Goal: Information Seeking & Learning: Find specific fact

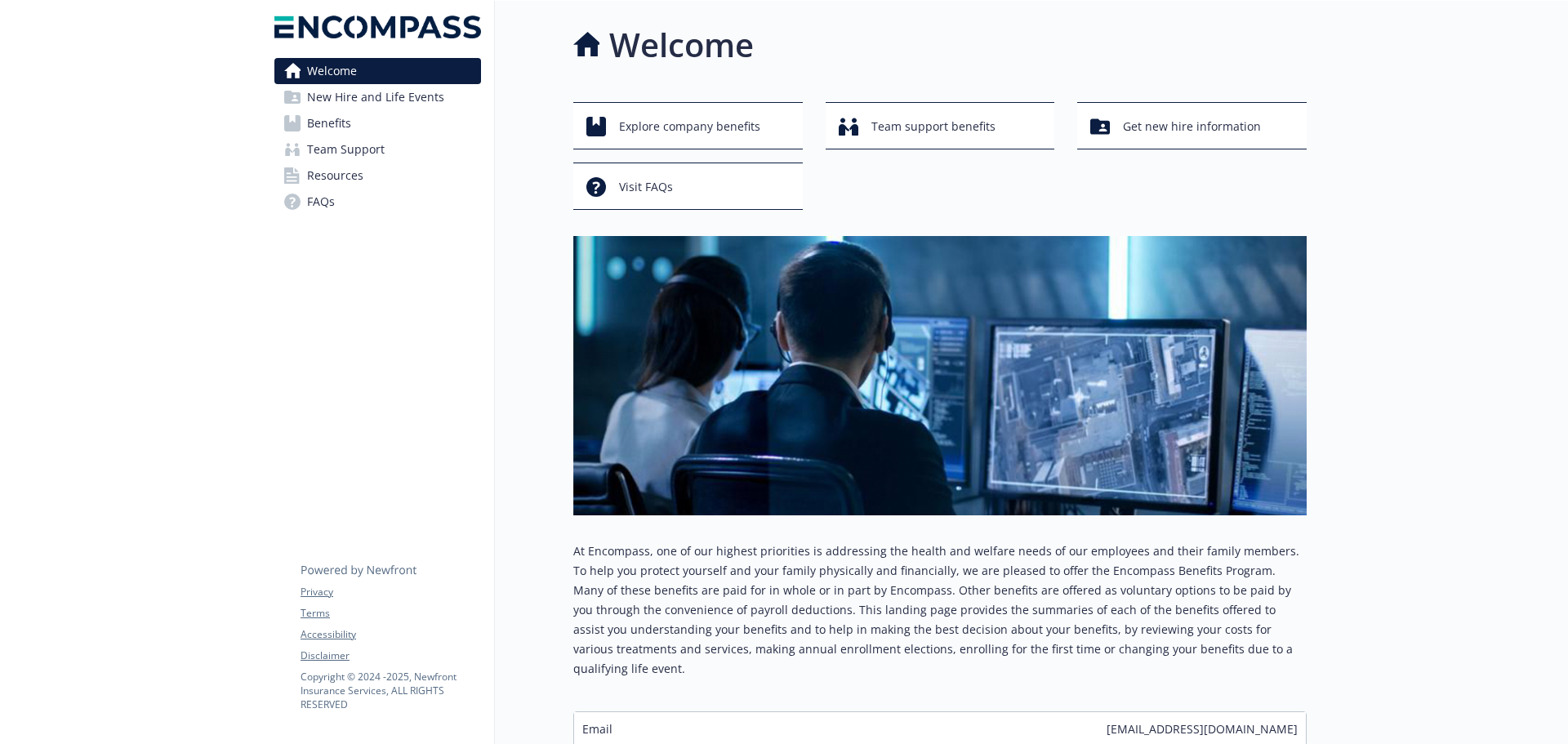
click at [334, 126] on span "Benefits" at bounding box center [328, 123] width 44 height 26
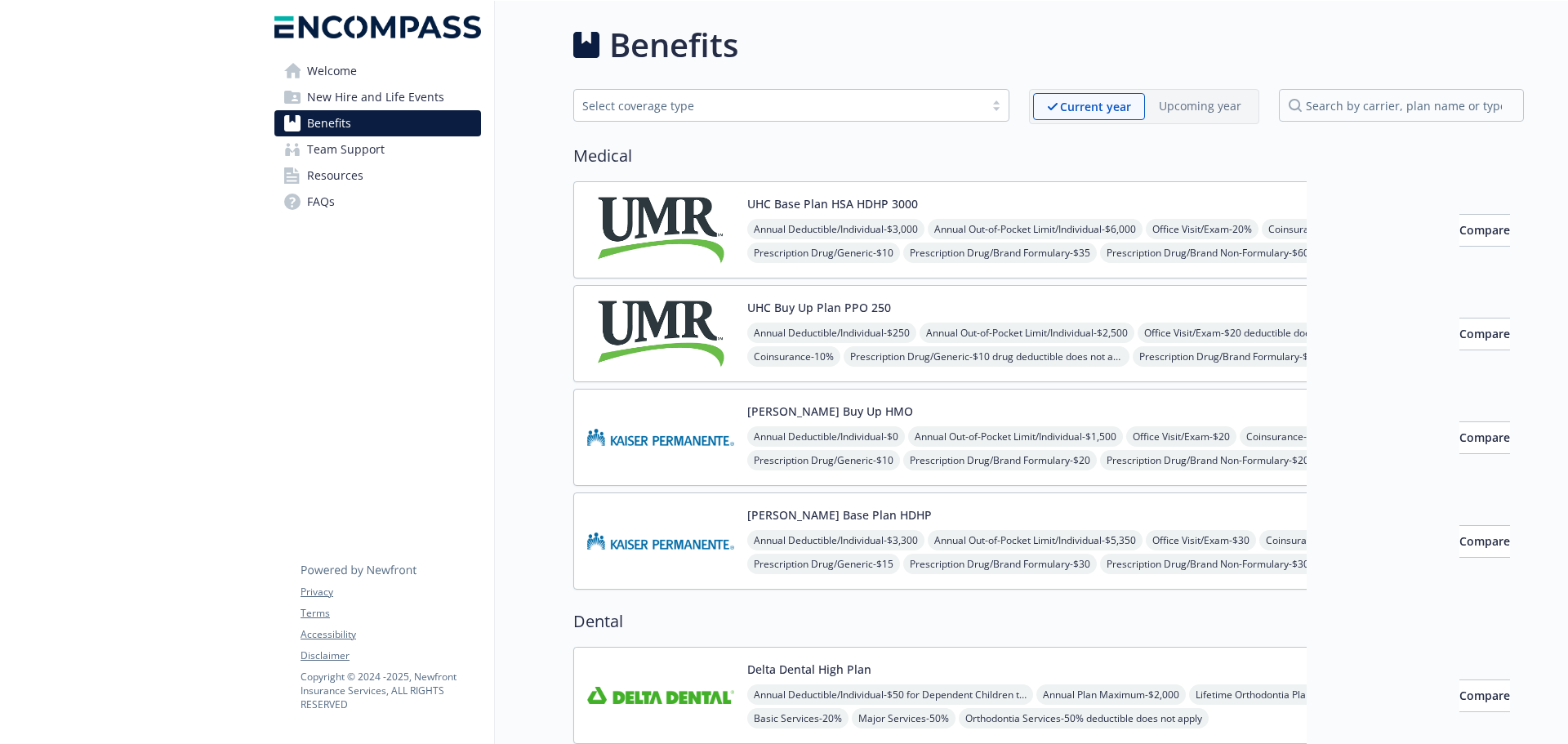
click at [653, 227] on img at bounding box center [660, 229] width 147 height 69
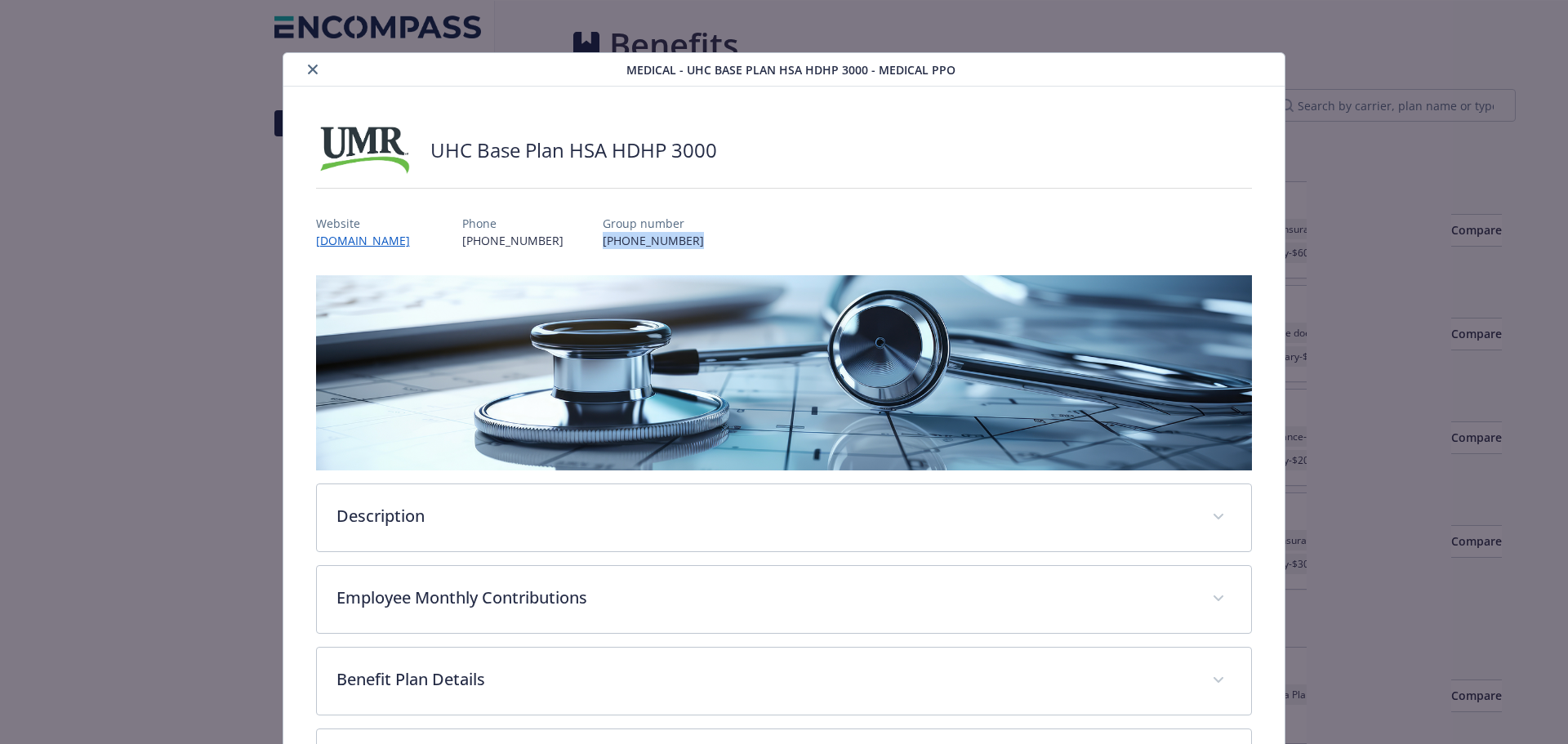
drag, startPoint x: 631, startPoint y: 246, endPoint x: 530, endPoint y: 236, distance: 101.5
click at [530, 236] on div "Website [DOMAIN_NAME] Phone [PHONE_NUMBER] Group number [PHONE_NUMBER]" at bounding box center [784, 225] width 937 height 48
copy p "[PHONE_NUMBER]"
click at [307, 67] on icon "close" at bounding box center [312, 69] width 10 height 10
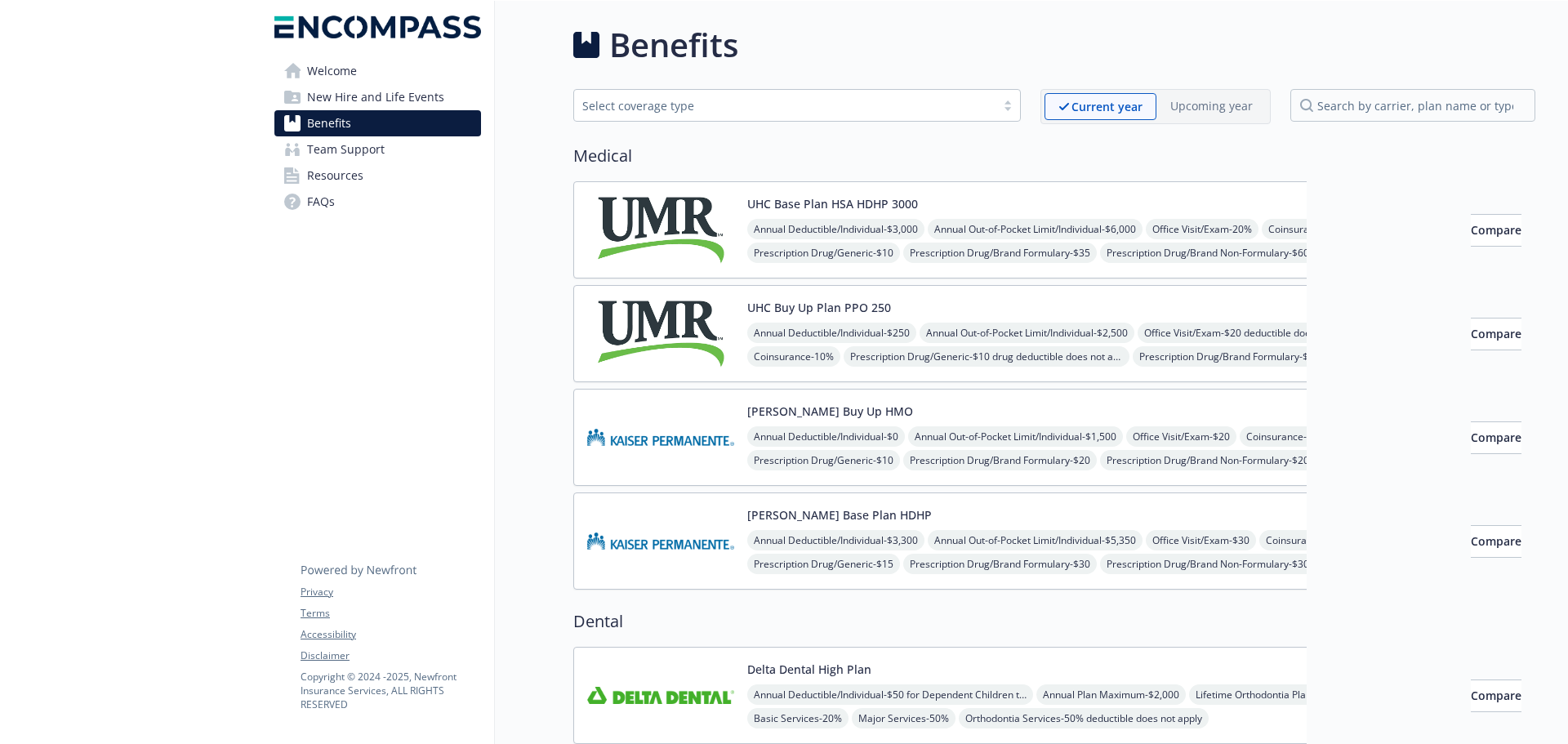
click at [651, 429] on img at bounding box center [660, 437] width 147 height 69
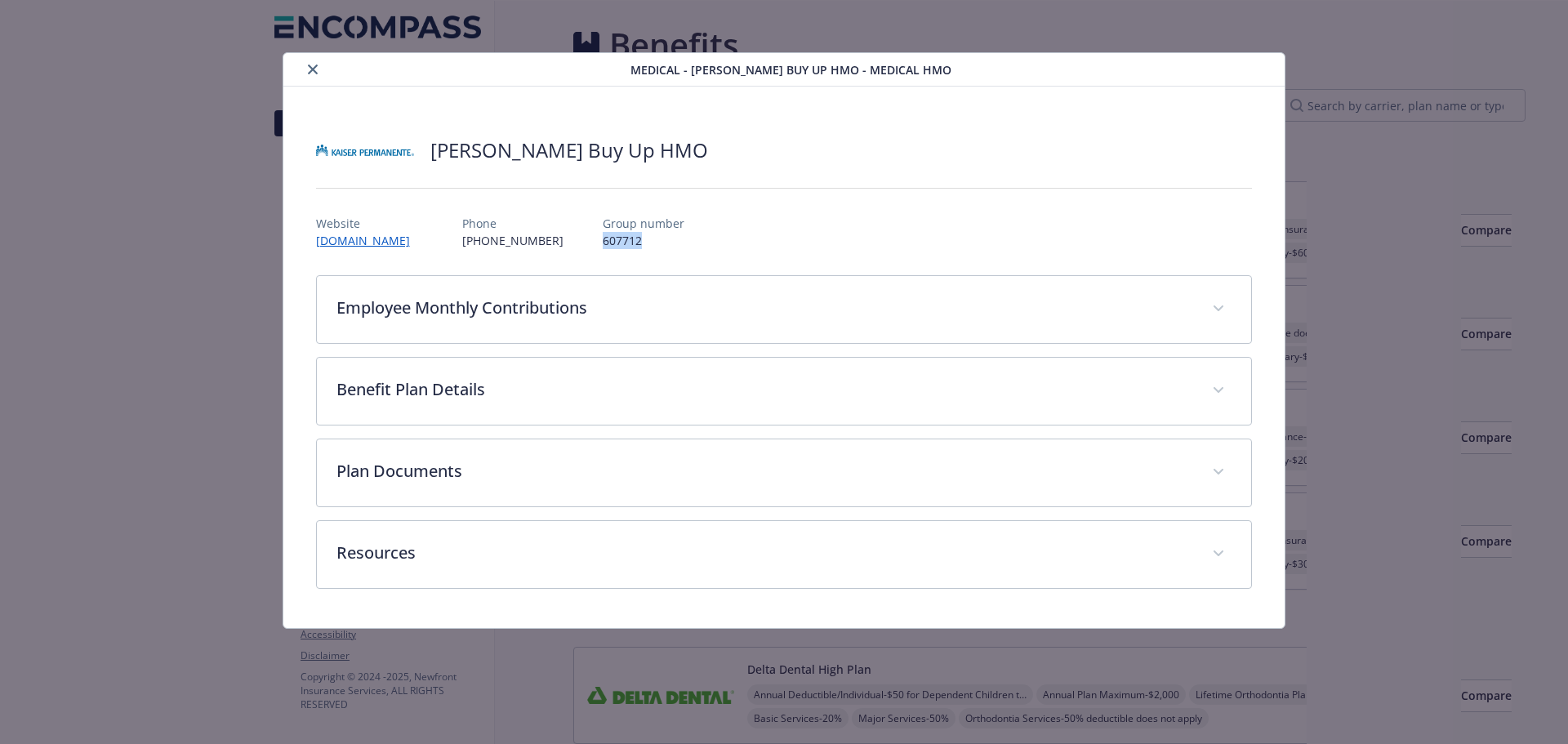
drag, startPoint x: 569, startPoint y: 244, endPoint x: 517, endPoint y: 237, distance: 52.5
click at [517, 237] on div "Website [DOMAIN_NAME] Phone [PHONE_NUMBER] Group number 607712" at bounding box center [784, 225] width 937 height 48
copy p "607712"
click at [307, 68] on icon "close" at bounding box center [312, 69] width 10 height 10
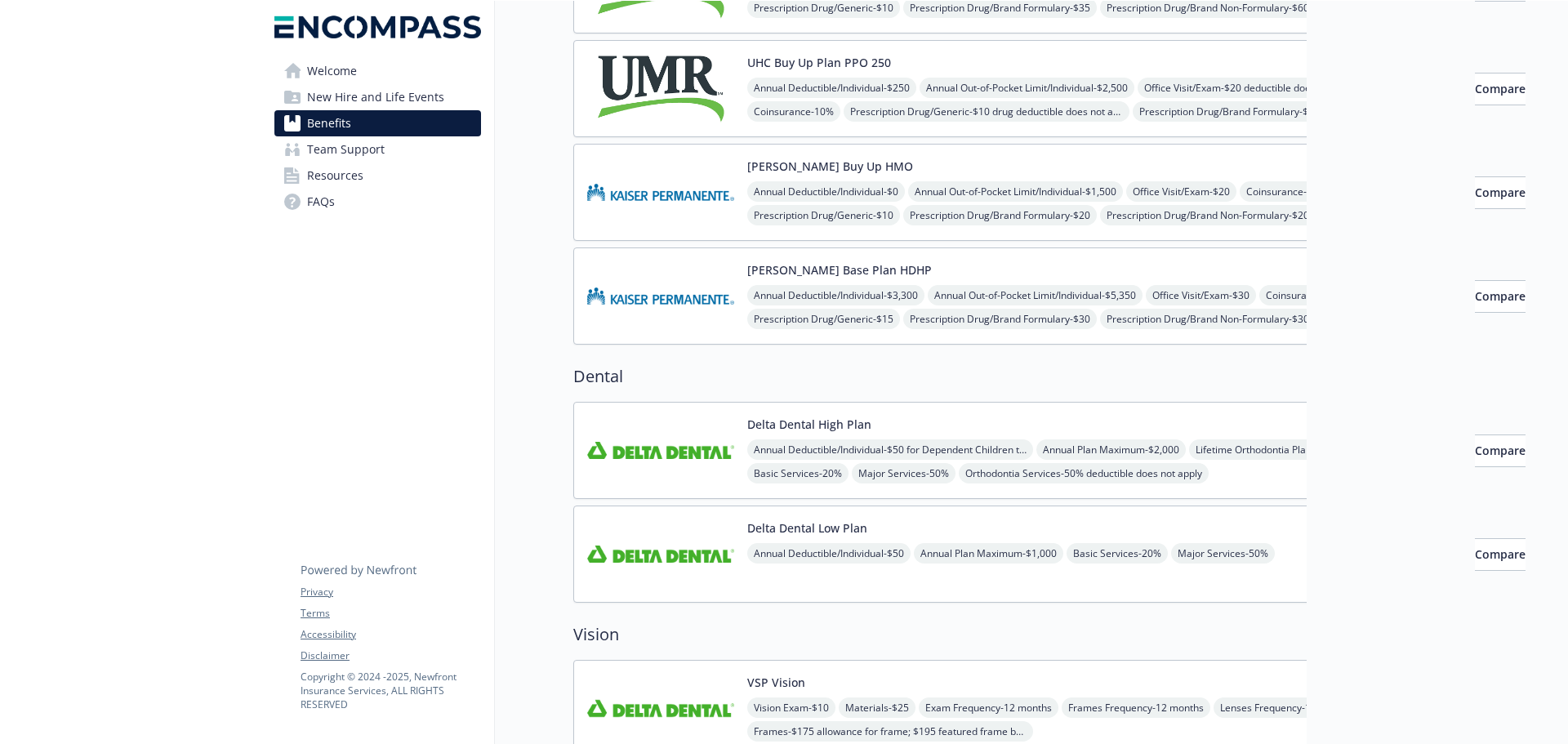
click at [664, 458] on img at bounding box center [660, 450] width 147 height 69
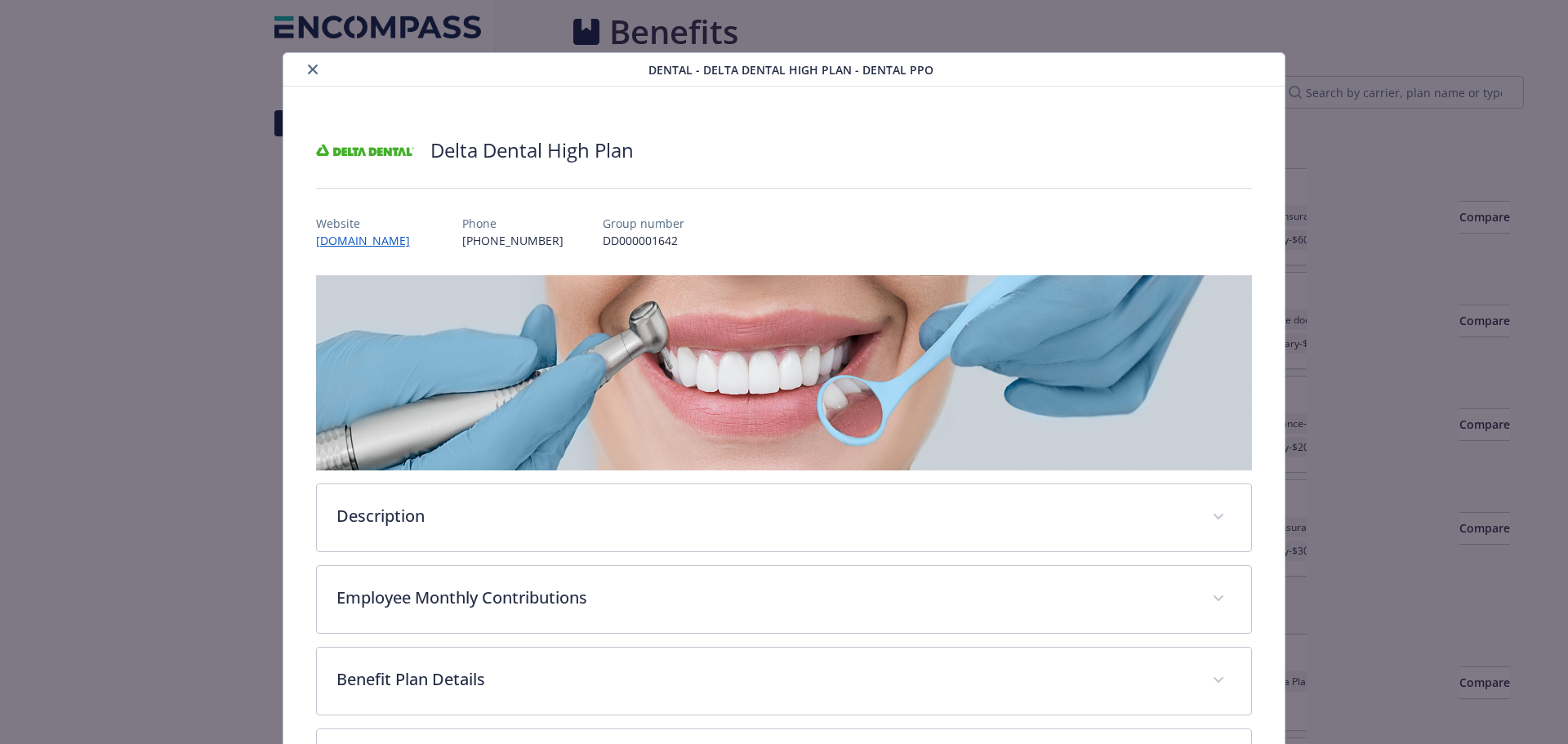
scroll to position [245, 0]
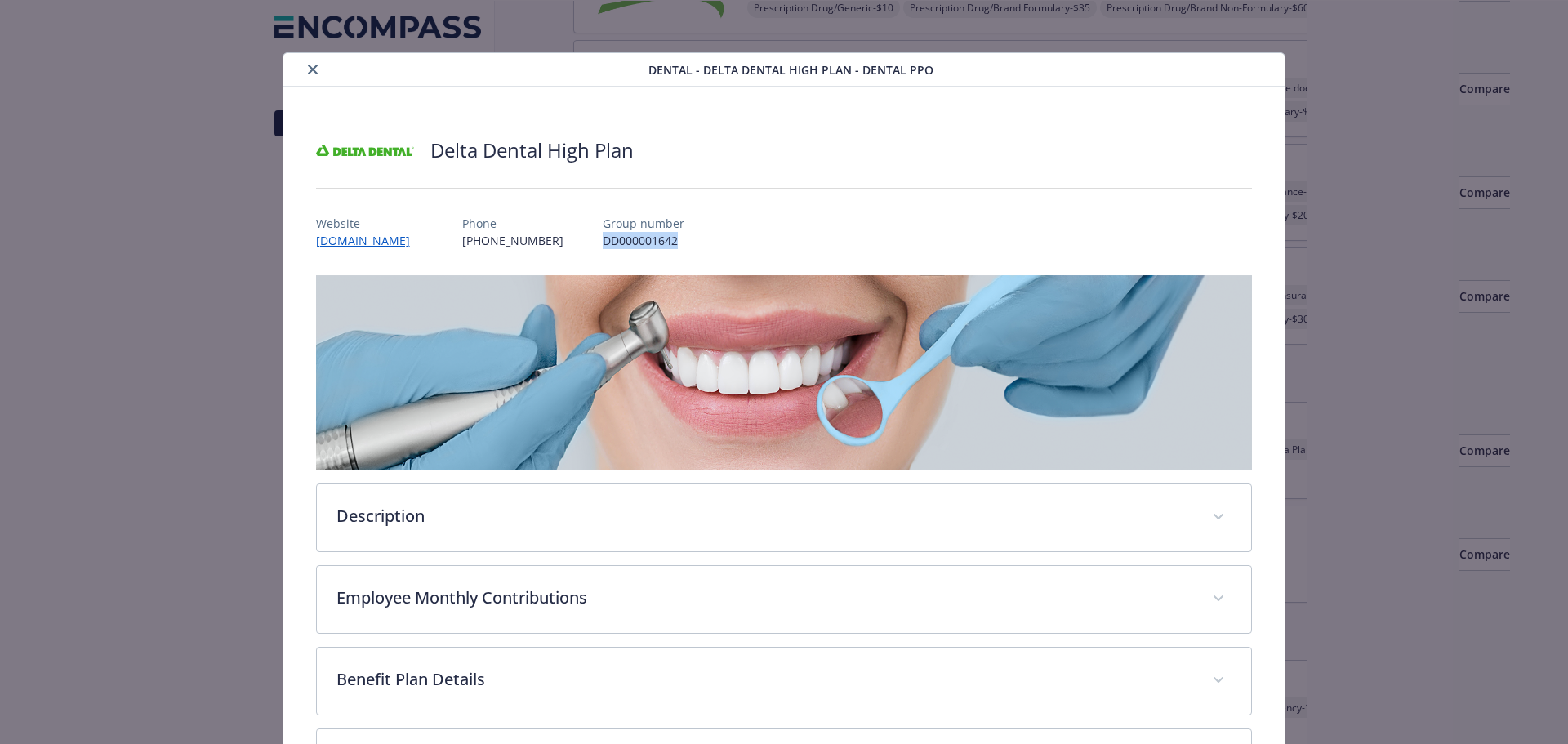
drag, startPoint x: 662, startPoint y: 242, endPoint x: 580, endPoint y: 242, distance: 82.0
click at [580, 242] on div "Website [DOMAIN_NAME] Phone [PHONE_NUMBER] Group number DD000001642" at bounding box center [784, 225] width 937 height 48
copy p "DD000001642"
click at [307, 67] on icon "close" at bounding box center [312, 69] width 10 height 10
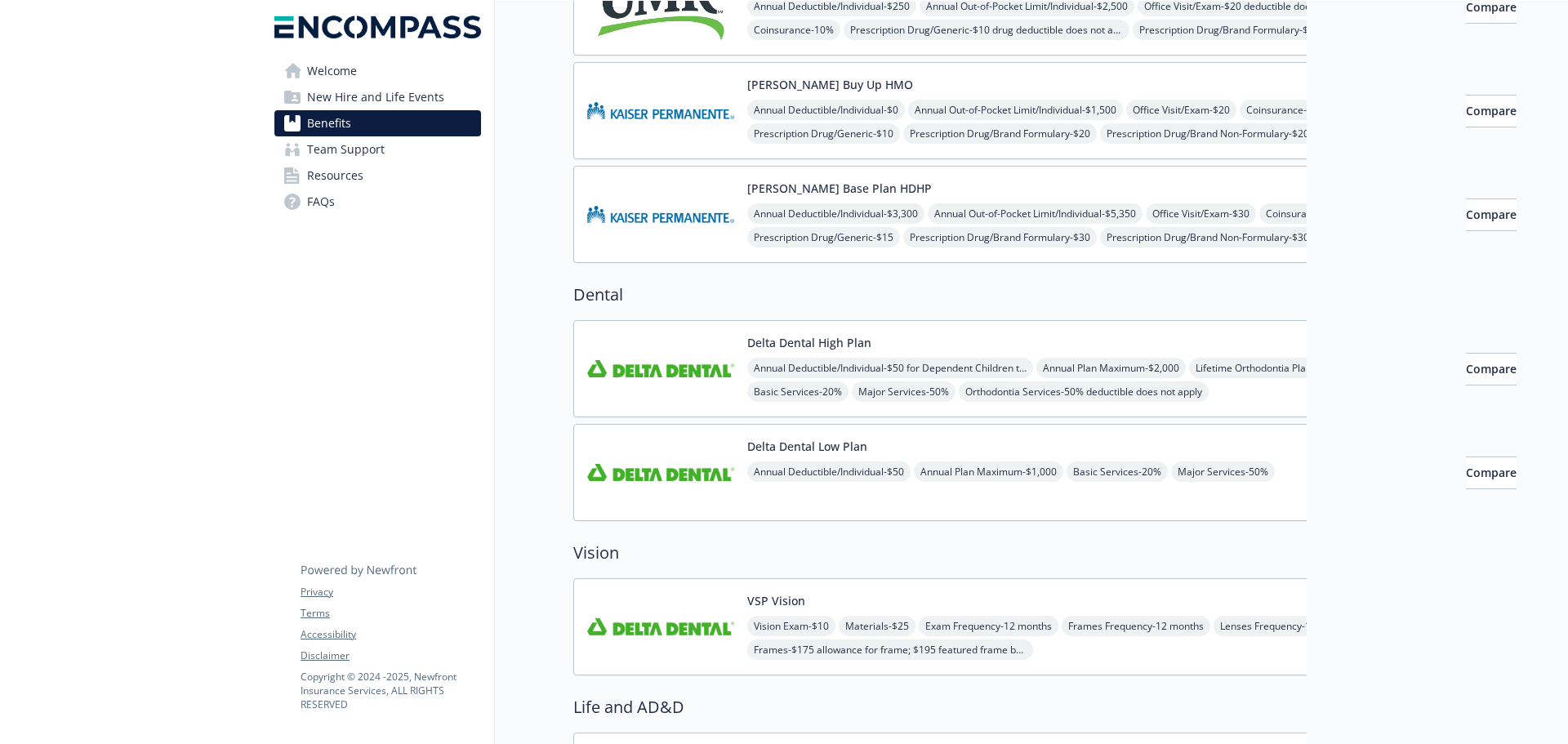
click at [698, 615] on img at bounding box center [660, 626] width 147 height 69
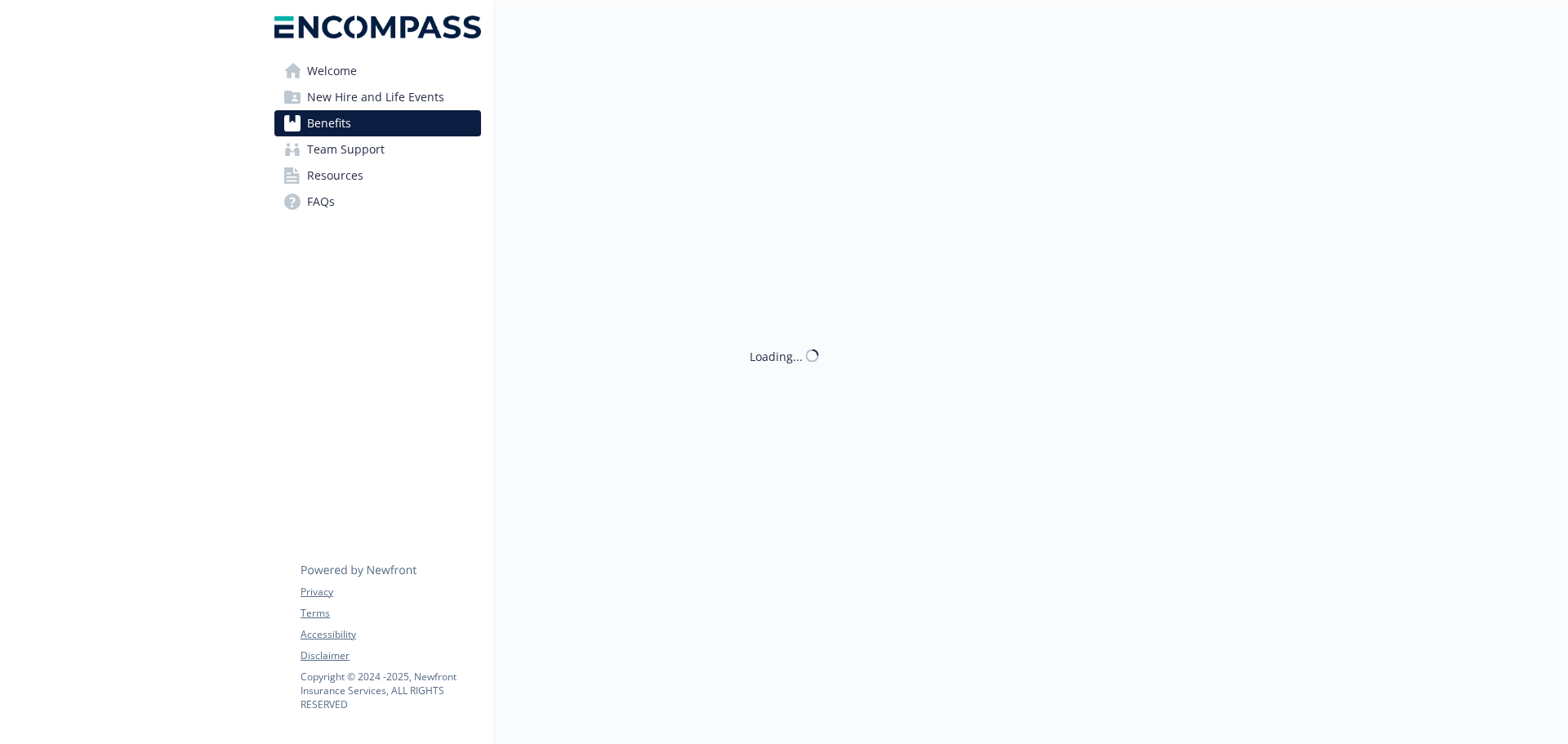
scroll to position [327, 0]
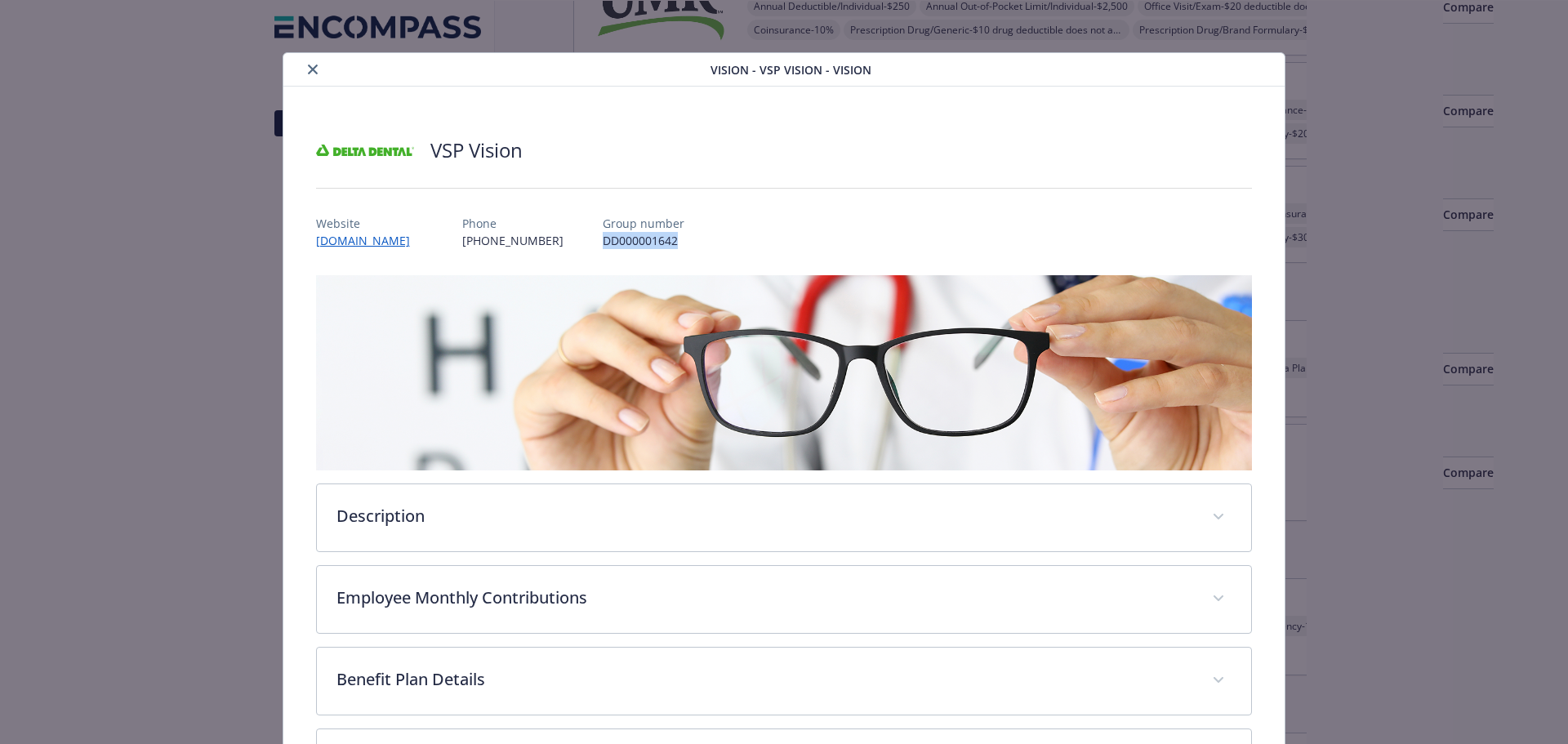
drag, startPoint x: 604, startPoint y: 242, endPoint x: 525, endPoint y: 236, distance: 79.2
click at [525, 236] on div "Website [DOMAIN_NAME] Phone [PHONE_NUMBER] Group number DD000001642" at bounding box center [784, 225] width 937 height 48
copy p "DD000001642"
drag, startPoint x: 307, startPoint y: 67, endPoint x: 309, endPoint y: 79, distance: 12.2
click at [309, 79] on div "Vision - VSP Vision - Vision" at bounding box center [784, 69] width 1002 height 33
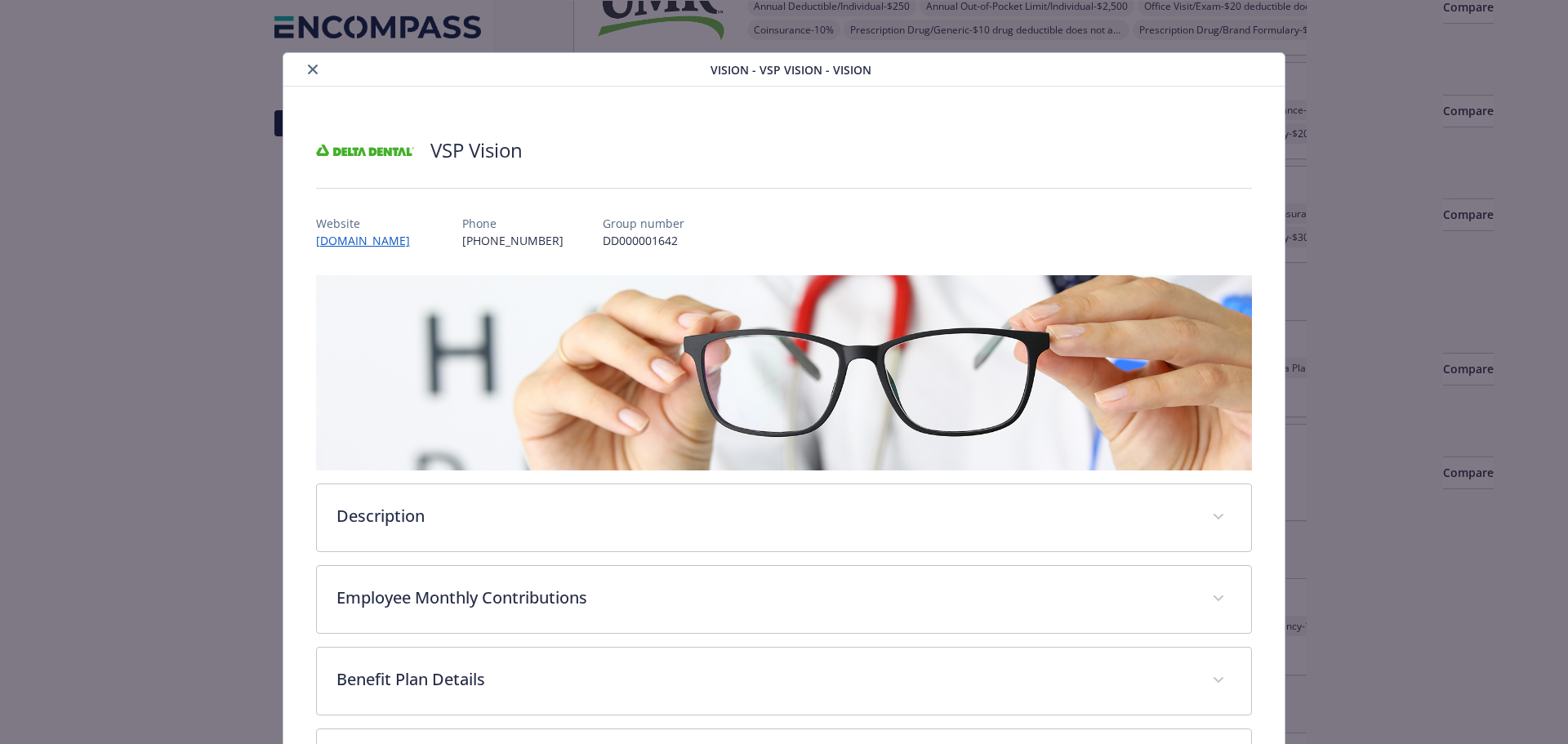
click at [309, 79] on div "Vision - VSP Vision - Vision" at bounding box center [784, 69] width 1002 height 33
click at [308, 70] on icon "close" at bounding box center [312, 69] width 10 height 10
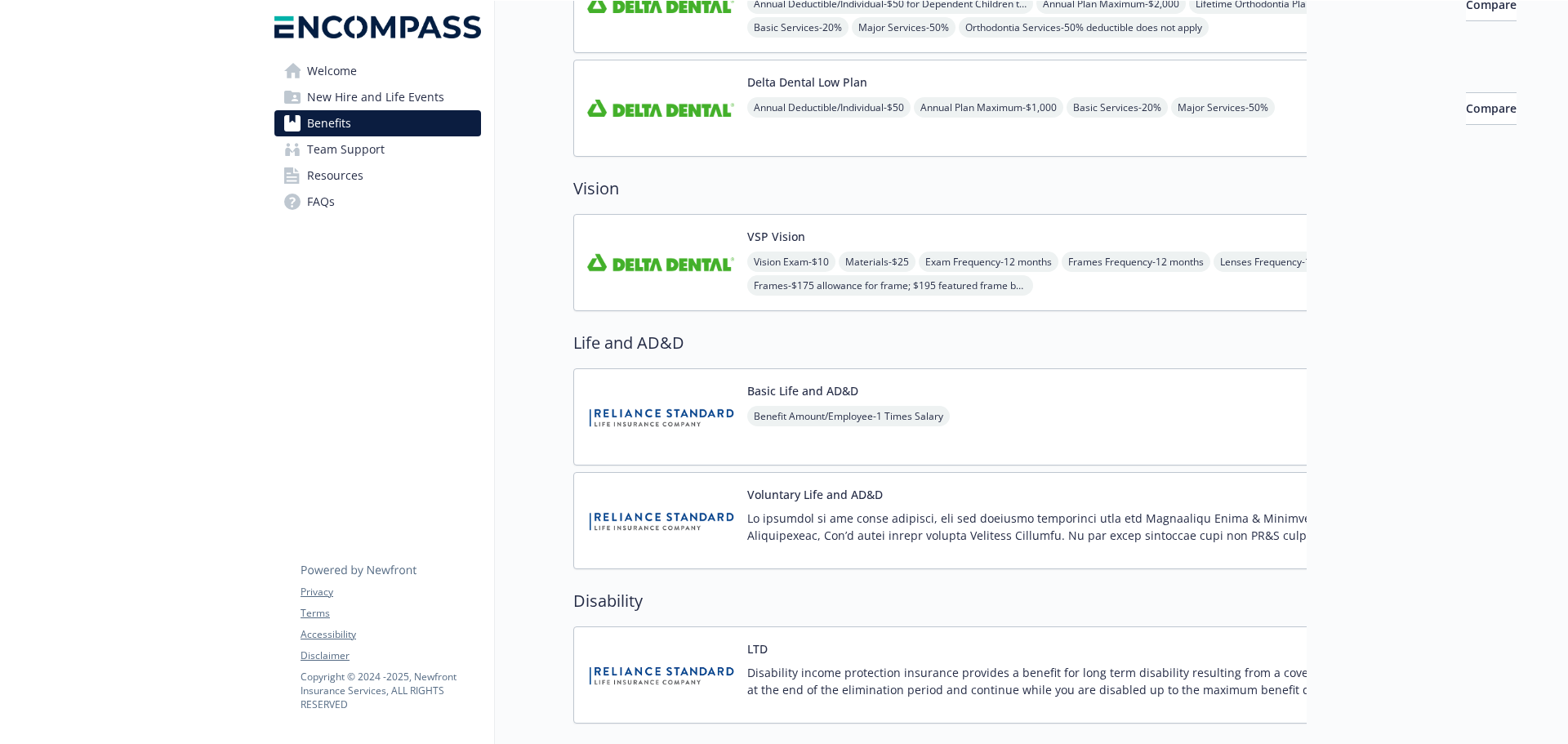
scroll to position [817, 0]
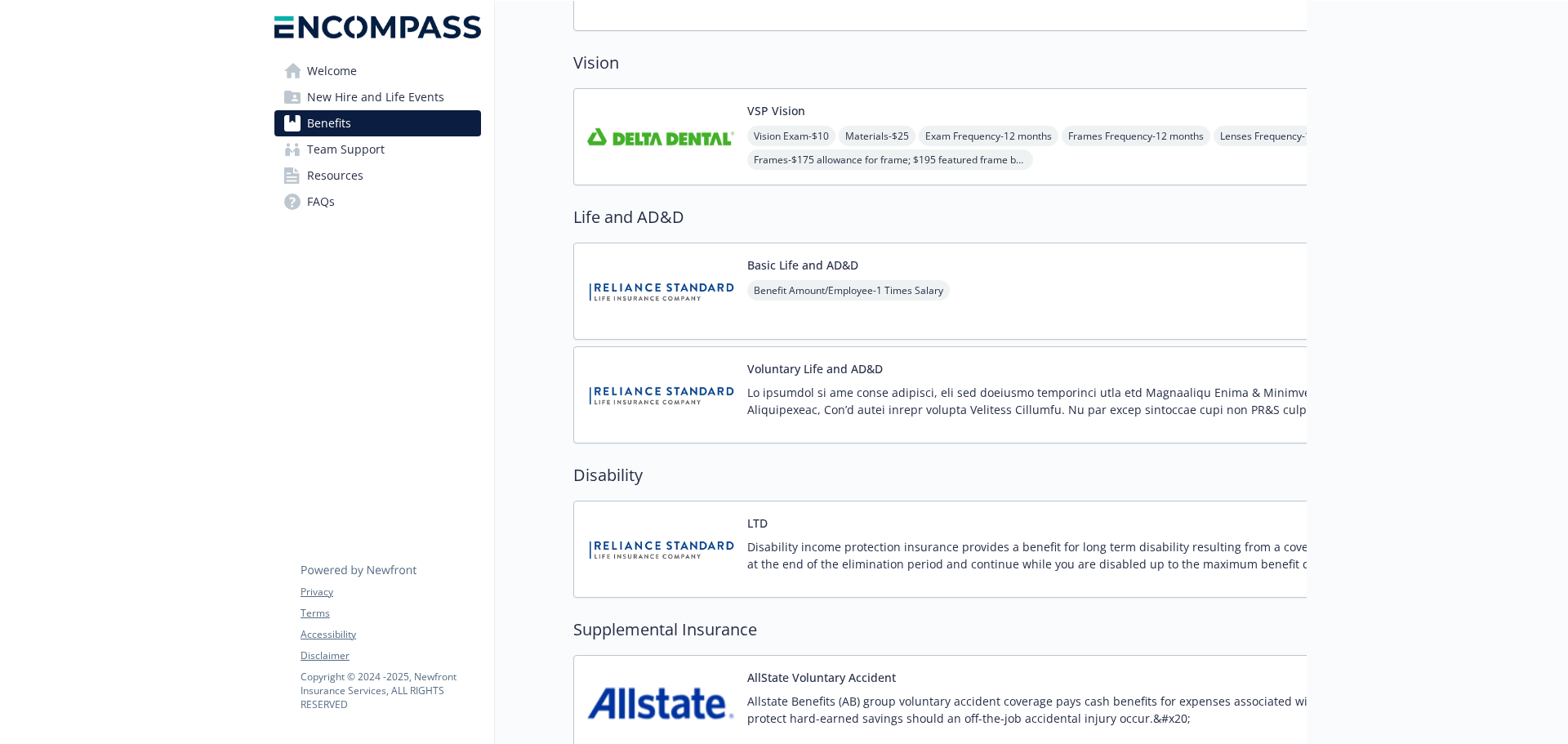
click at [636, 289] on img at bounding box center [660, 291] width 147 height 69
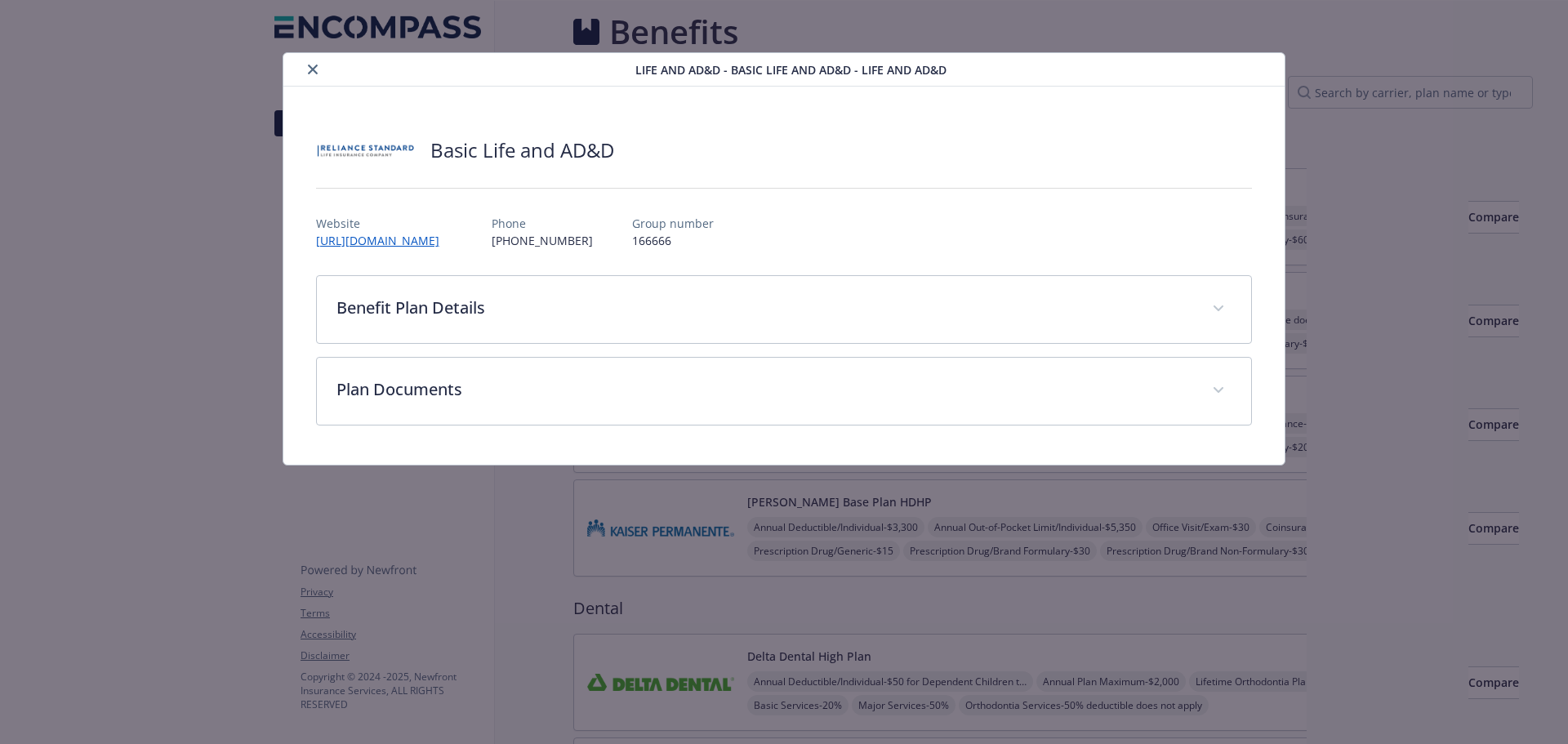
scroll to position [817, 0]
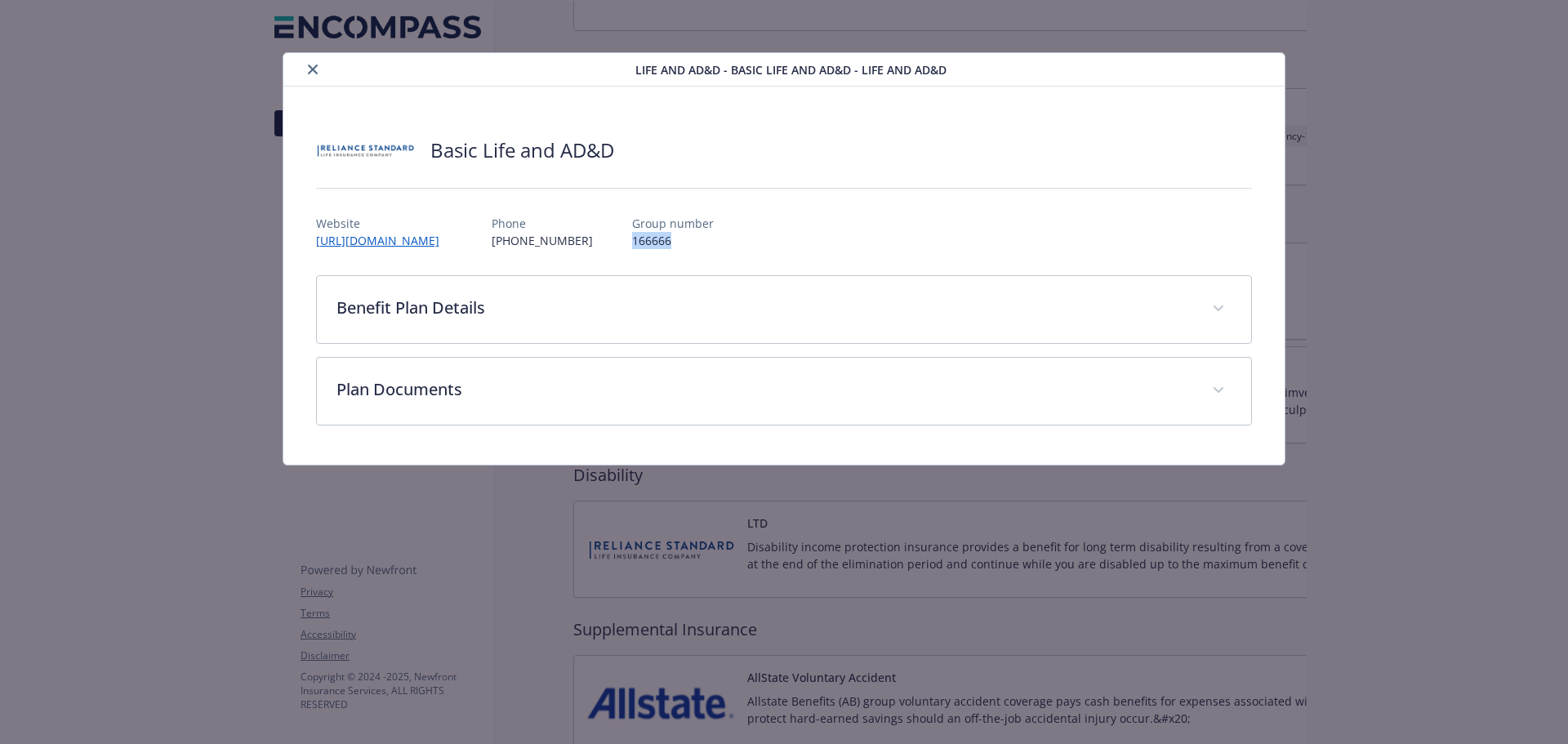
drag, startPoint x: 681, startPoint y: 245, endPoint x: 627, endPoint y: 243, distance: 54.0
click at [627, 243] on div "Website [URL][DOMAIN_NAME] Phone [PHONE_NUMBER] Group number 166666" at bounding box center [784, 225] width 937 height 48
copy p "166666"
